Goal: Find specific page/section: Find specific page/section

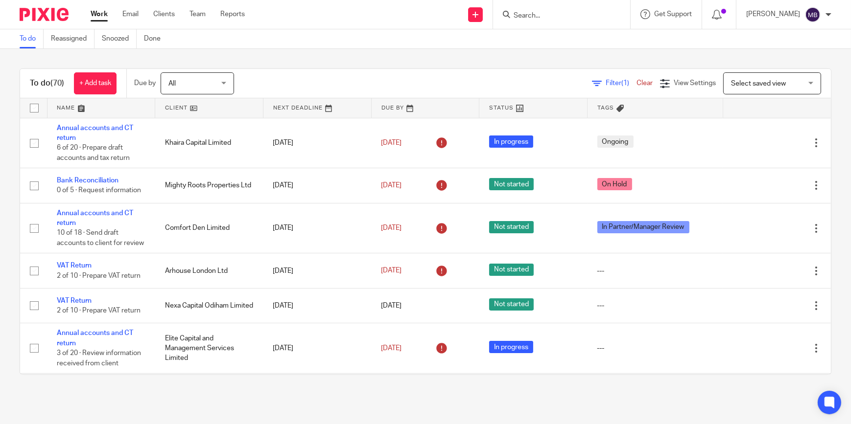
click at [347, 55] on div "To do (70) + Add task Due by All All Today Tomorrow This week Next week This mo…" at bounding box center [425, 222] width 851 height 346
click at [577, 20] on form at bounding box center [565, 14] width 104 height 12
click at [577, 18] on input "Search" at bounding box center [557, 16] width 88 height 9
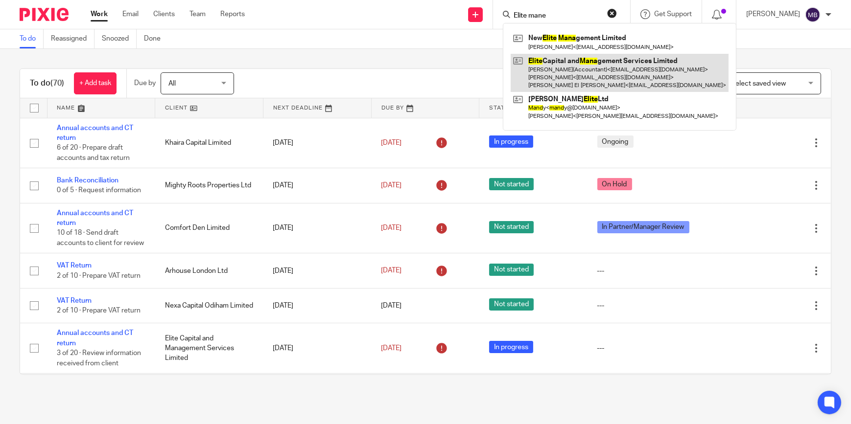
type input "Elite mane"
click at [610, 67] on link at bounding box center [620, 73] width 218 height 39
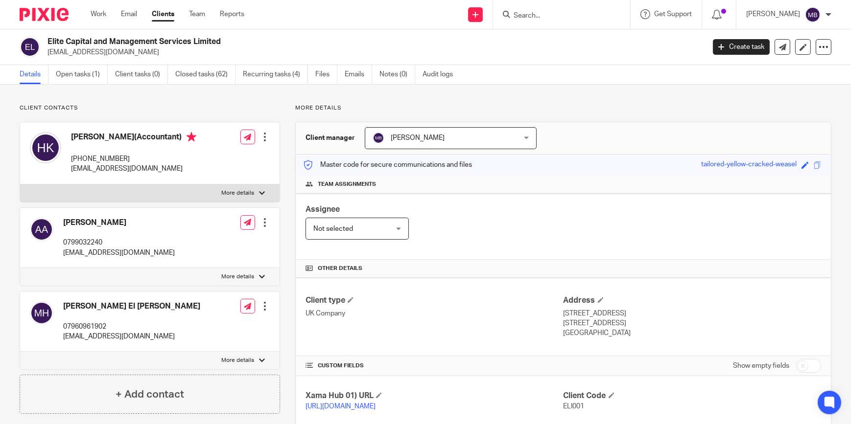
drag, startPoint x: 148, startPoint y: 160, endPoint x: 85, endPoint y: 161, distance: 63.2
click at [85, 161] on p "[PHONE_NUMBER]" at bounding box center [133, 159] width 125 height 10
copy p "7493 091814"
click at [86, 161] on p "[PHONE_NUMBER]" at bounding box center [133, 159] width 125 height 10
drag, startPoint x: 137, startPoint y: 162, endPoint x: 86, endPoint y: 158, distance: 51.5
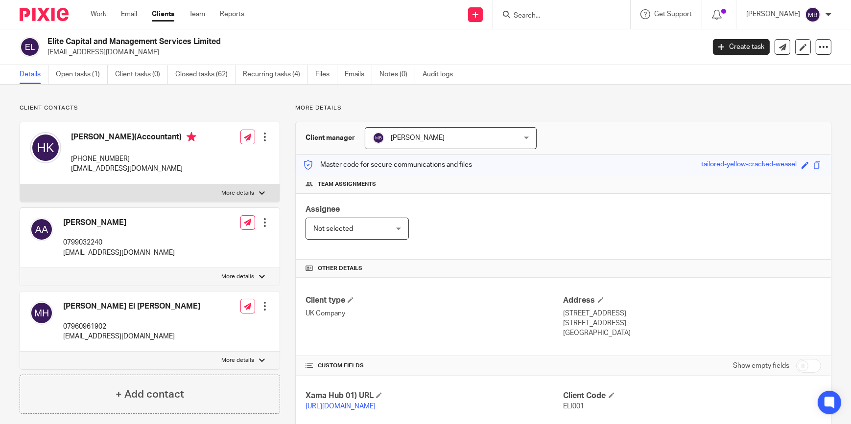
click at [86, 158] on p "[PHONE_NUMBER]" at bounding box center [133, 159] width 125 height 10
copy p "7493 091814"
drag, startPoint x: 638, startPoint y: 235, endPoint x: 646, endPoint y: 242, distance: 10.4
click at [638, 235] on div "Assignee Not selected Not selected Not selected [PERSON_NAME] [PERSON_NAME] [PE…" at bounding box center [563, 227] width 535 height 66
click at [638, 255] on div "Assignee Not selected Not selected Not selected [PERSON_NAME] [PERSON_NAME] [PE…" at bounding box center [563, 227] width 535 height 66
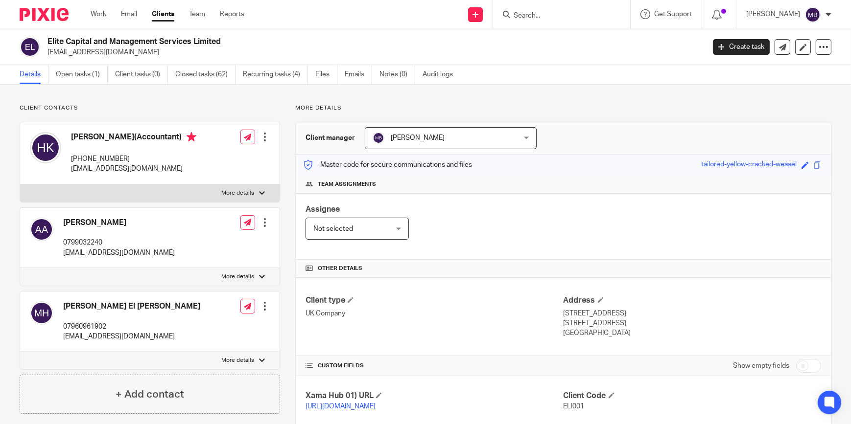
drag, startPoint x: 132, startPoint y: 160, endPoint x: 84, endPoint y: 158, distance: 48.0
click at [84, 158] on p "[PHONE_NUMBER]" at bounding box center [133, 159] width 125 height 10
copy p "7493 091814"
